Goal: Task Accomplishment & Management: Manage account settings

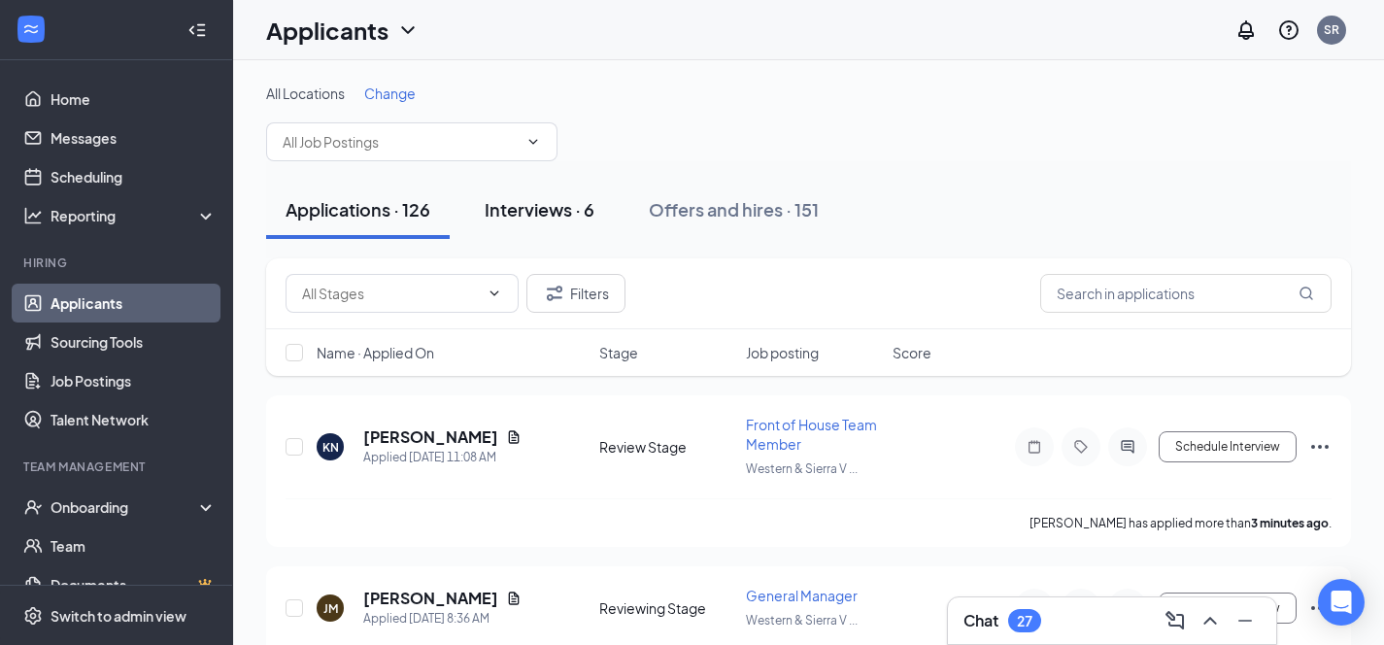
click at [559, 202] on div "Interviews · 6" at bounding box center [540, 209] width 110 height 24
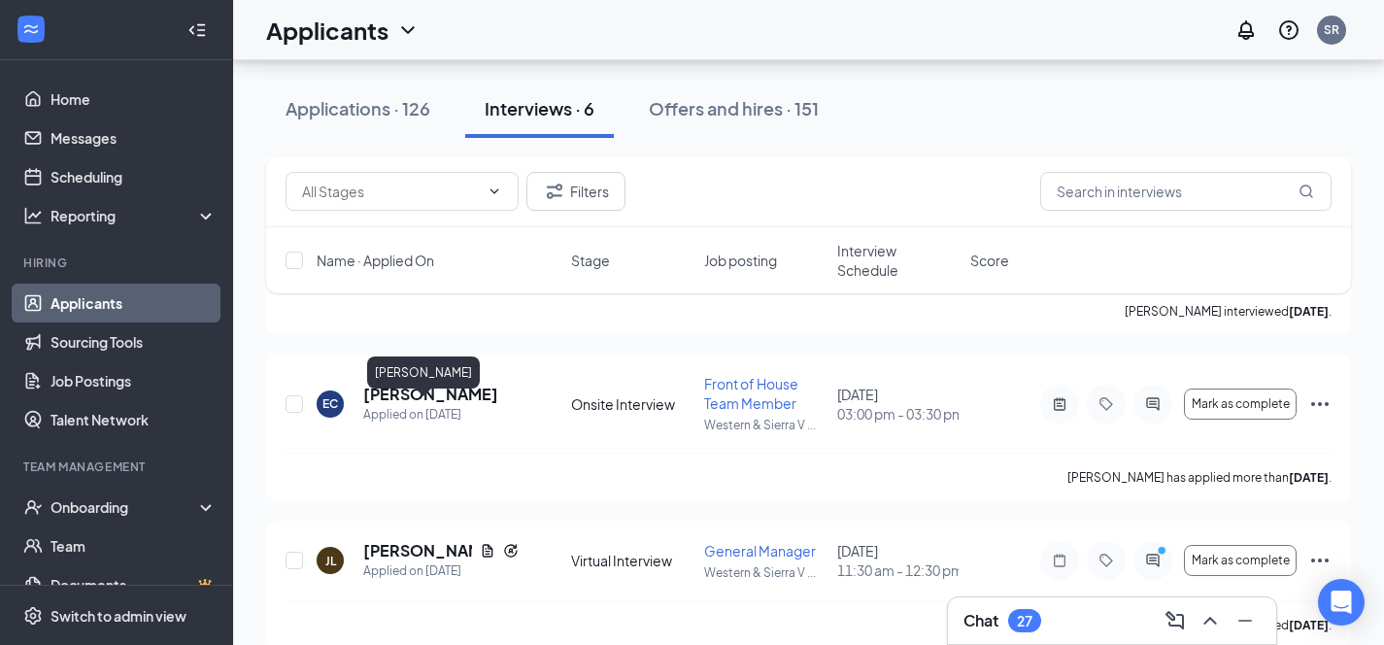
scroll to position [750, 0]
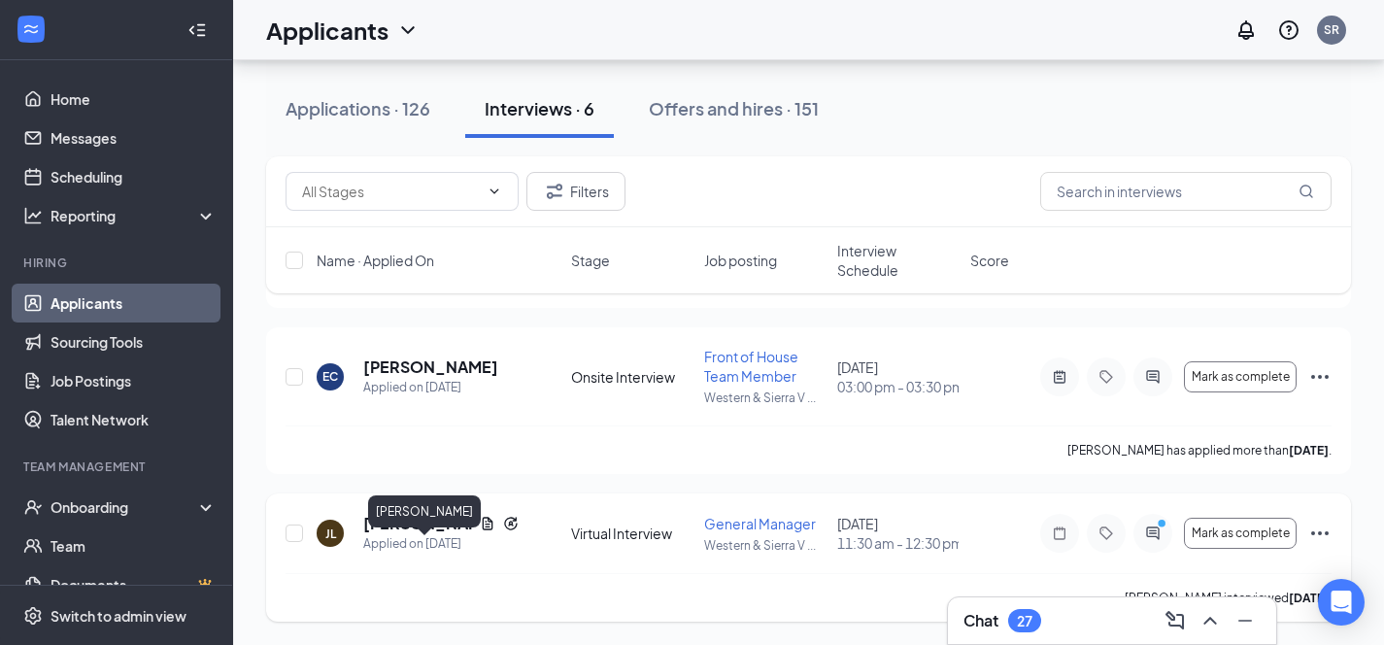
click at [404, 514] on h5 "[PERSON_NAME]" at bounding box center [417, 523] width 109 height 21
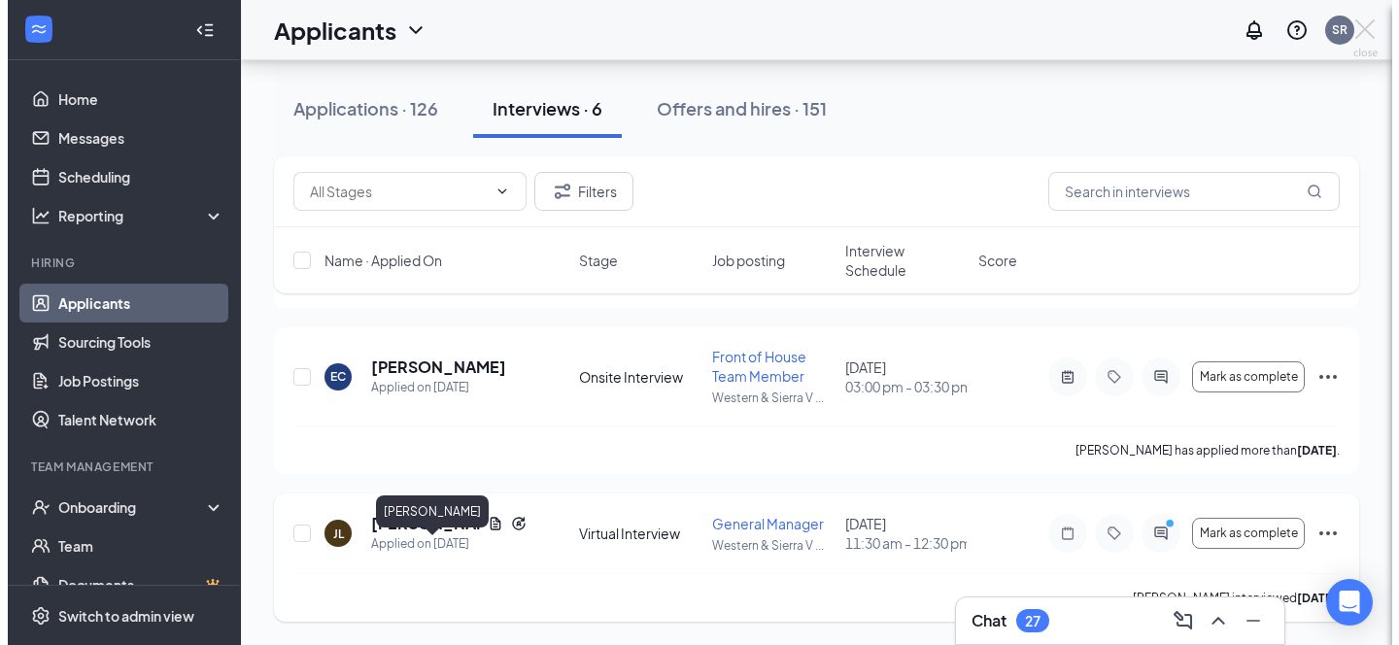
scroll to position [730, 0]
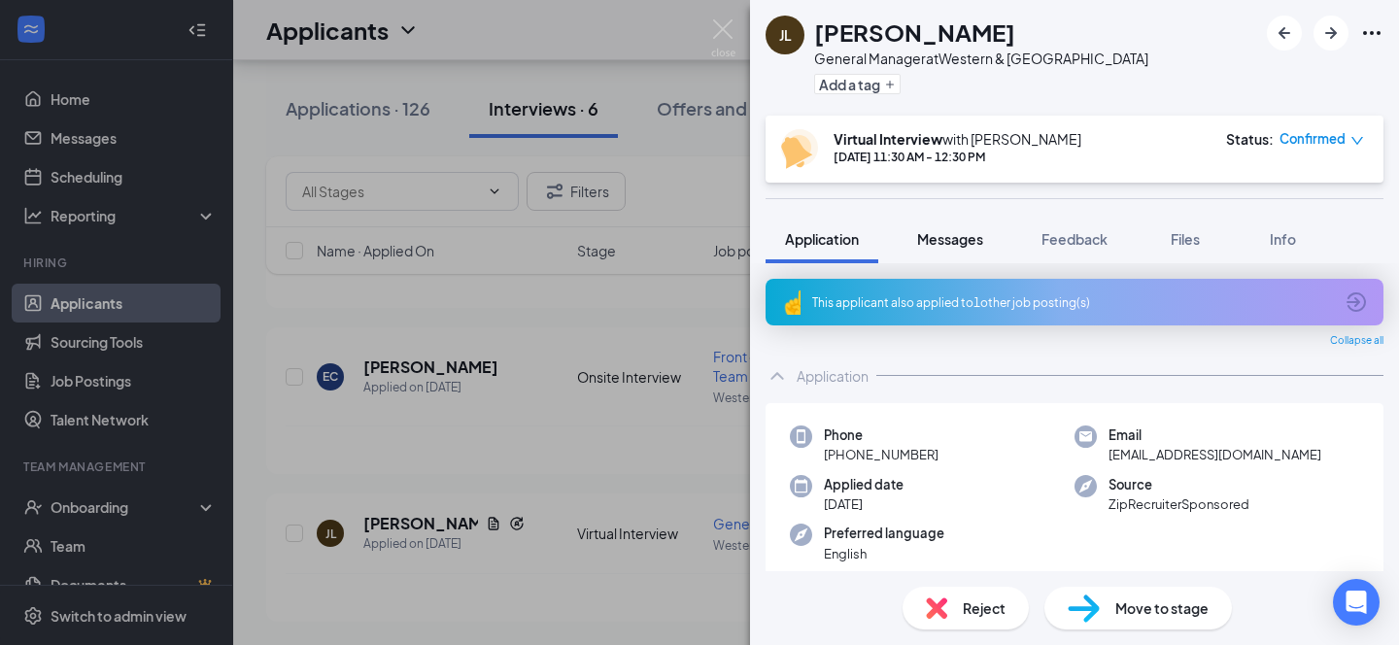
click at [953, 233] on span "Messages" at bounding box center [950, 238] width 66 height 17
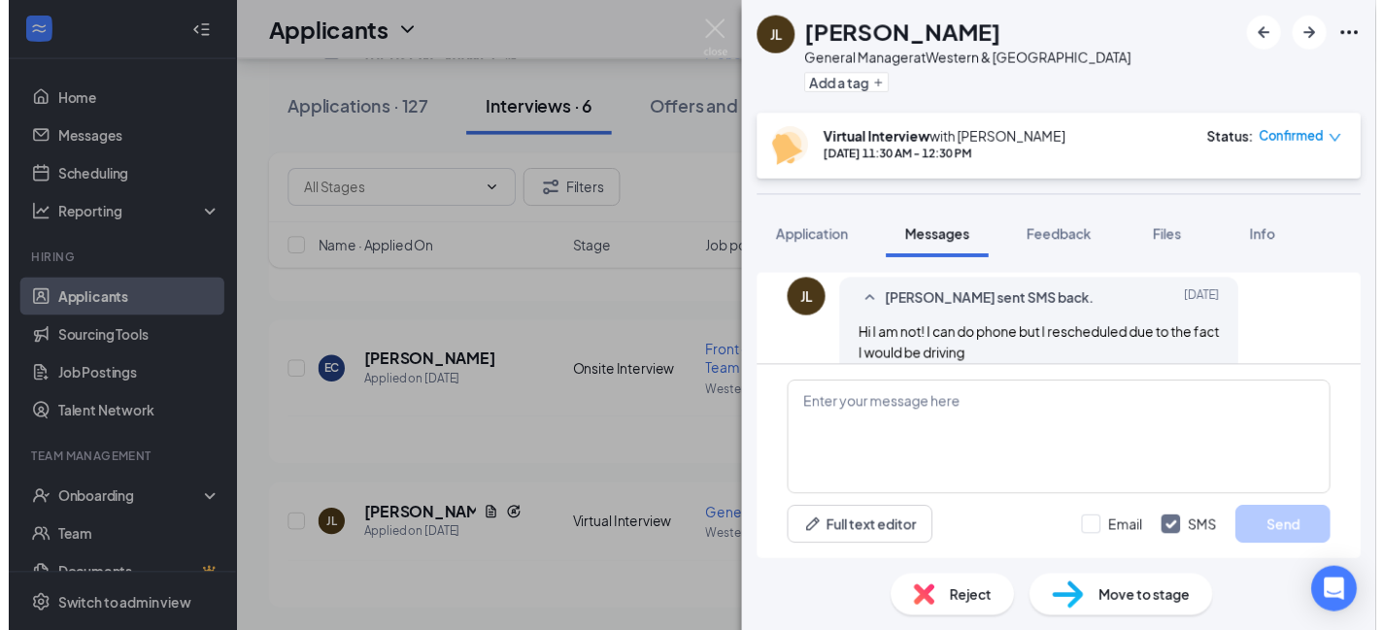
scroll to position [666, 0]
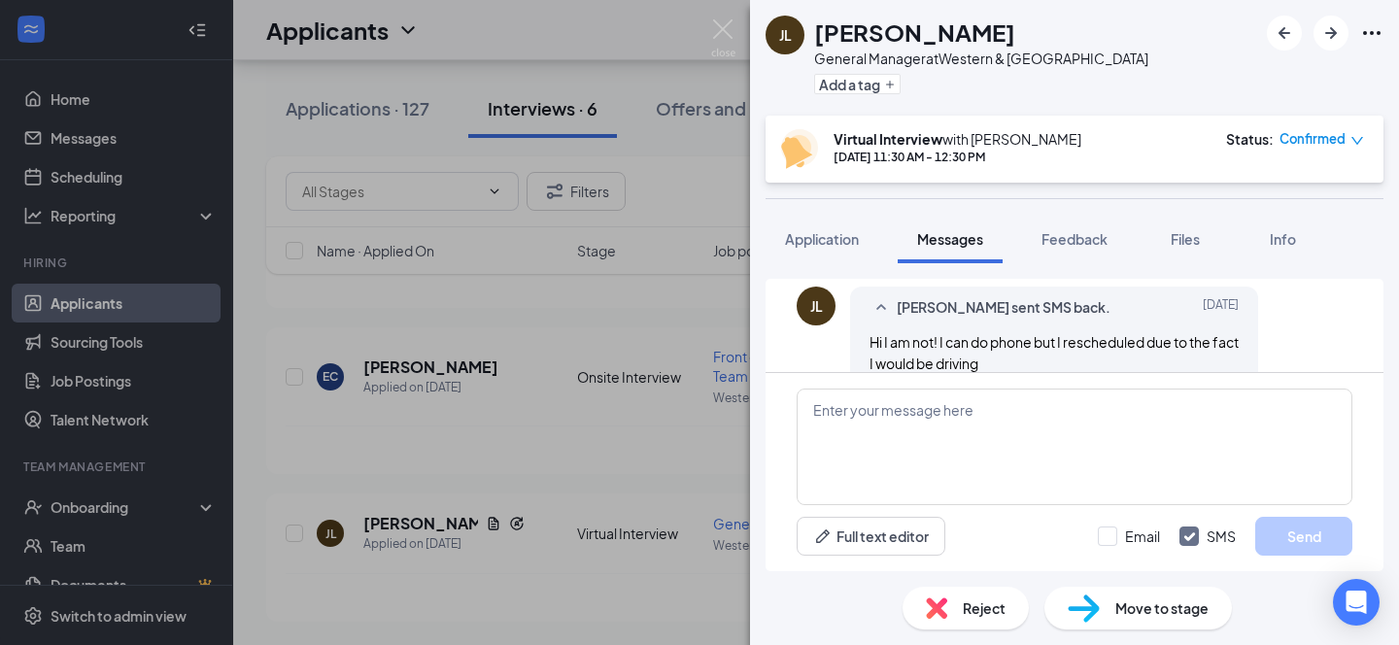
click at [627, 55] on div "[PERSON_NAME] [PERSON_NAME] General Manager at Western & Sierra Vista Add a tag…" at bounding box center [699, 322] width 1399 height 645
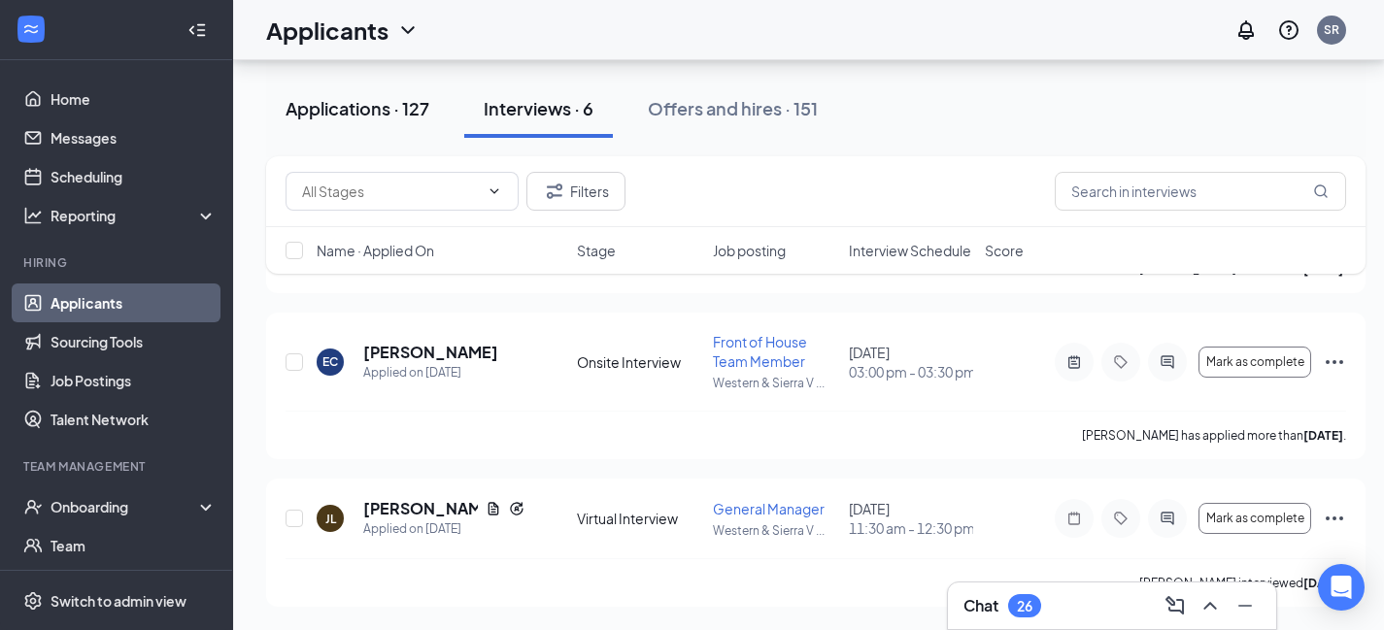
click at [359, 109] on div "Applications · 127" at bounding box center [358, 108] width 144 height 24
